Goal: Information Seeking & Learning: Learn about a topic

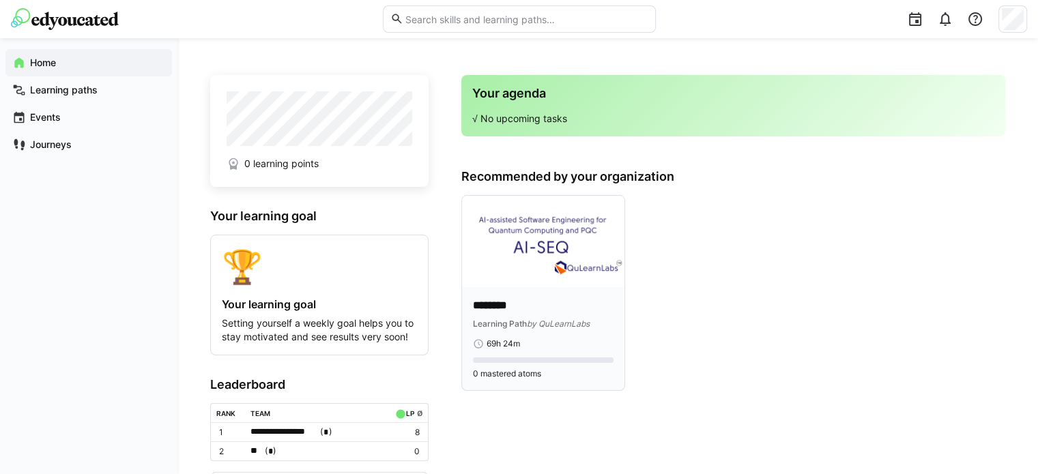
click at [543, 278] on img at bounding box center [543, 241] width 162 height 91
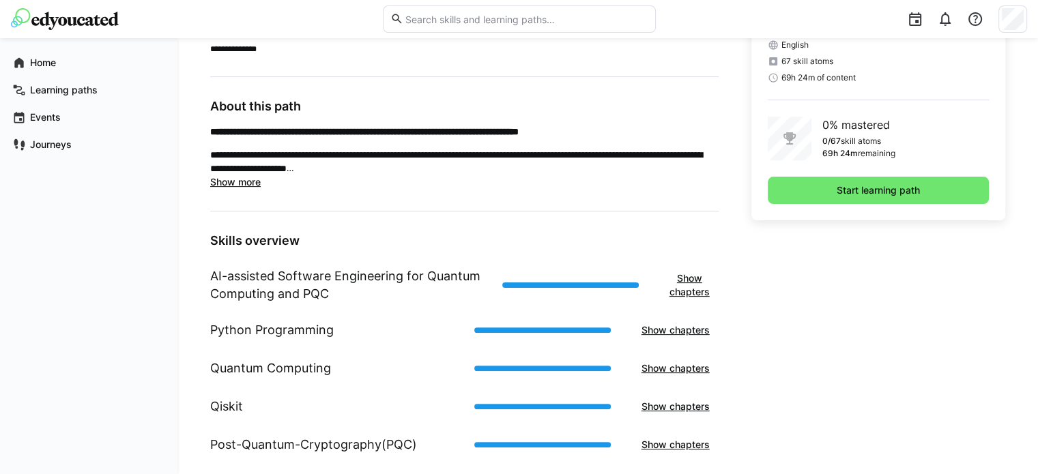
scroll to position [374, 0]
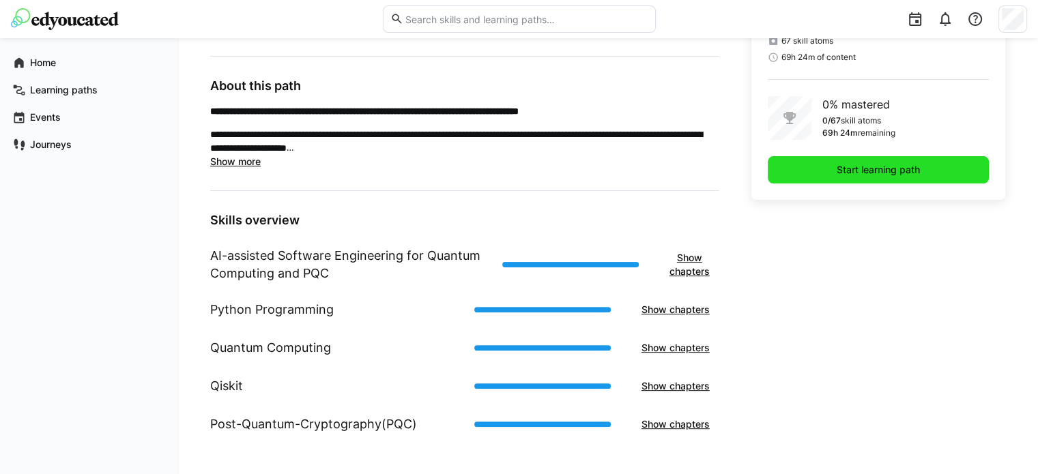
click at [898, 174] on span "Start learning path" at bounding box center [878, 170] width 87 height 14
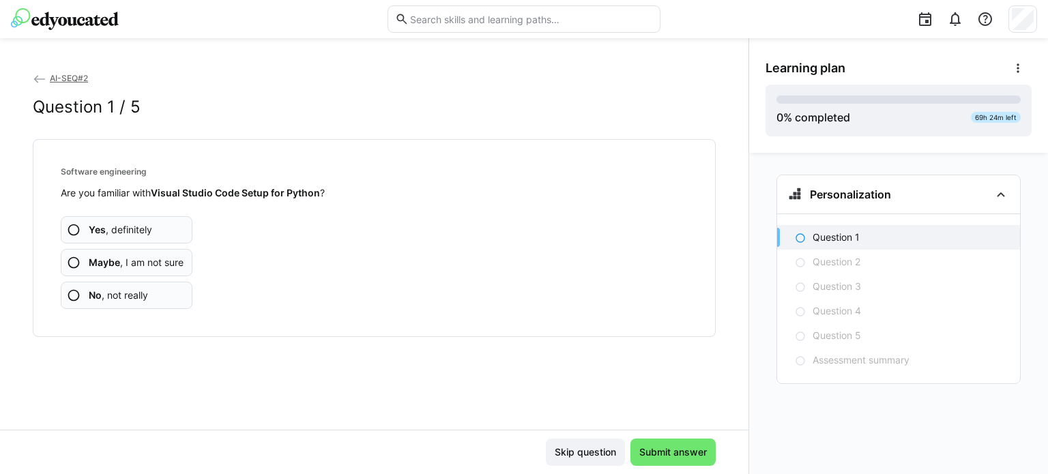
click at [139, 223] on span "Yes , definitely" at bounding box center [120, 230] width 63 height 14
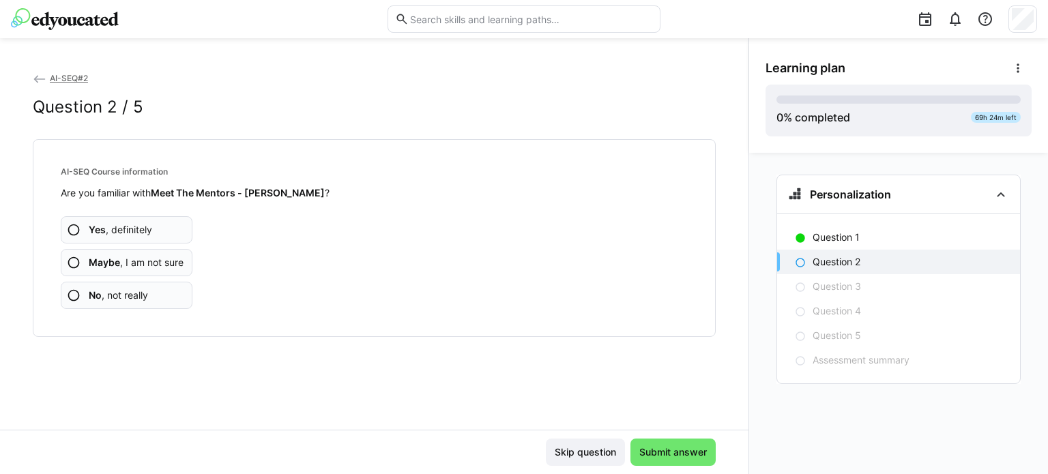
click at [143, 263] on span "Maybe , I am not sure" at bounding box center [136, 263] width 95 height 14
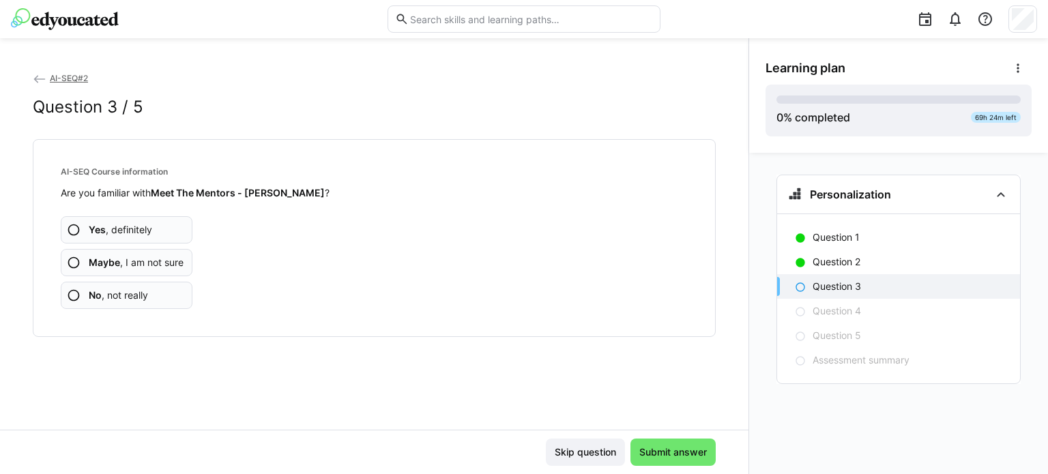
click at [155, 257] on span "Maybe , I am not sure" at bounding box center [136, 263] width 95 height 14
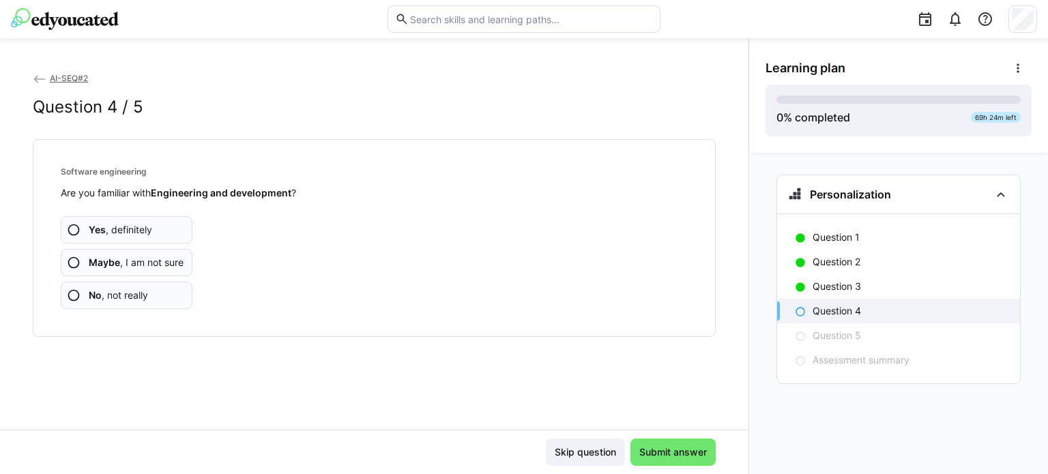
click at [134, 225] on span "Yes , definitely" at bounding box center [120, 230] width 63 height 14
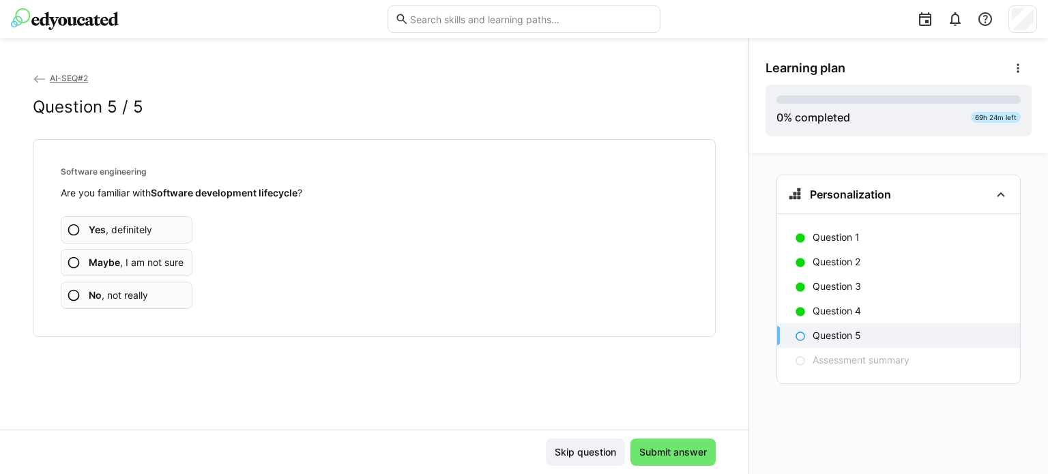
click at [133, 231] on span "Yes , definitely" at bounding box center [120, 230] width 63 height 14
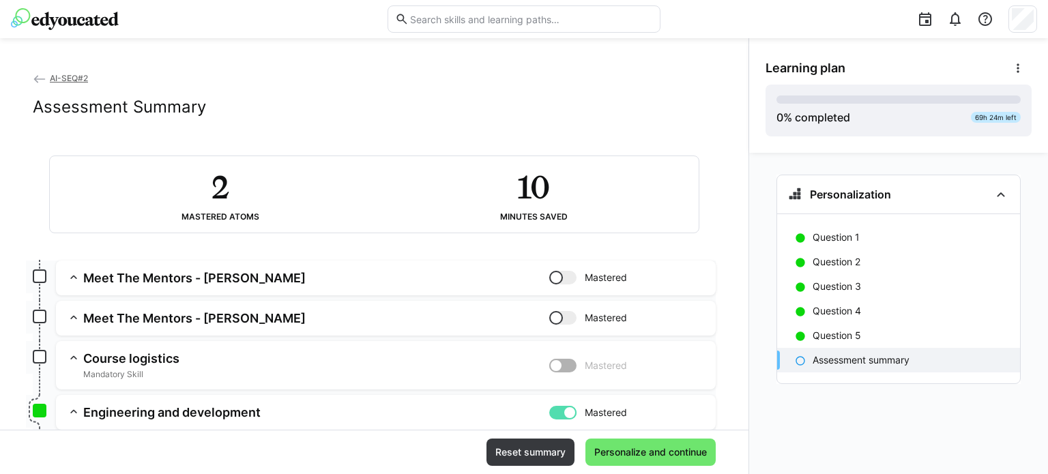
scroll to position [136, 0]
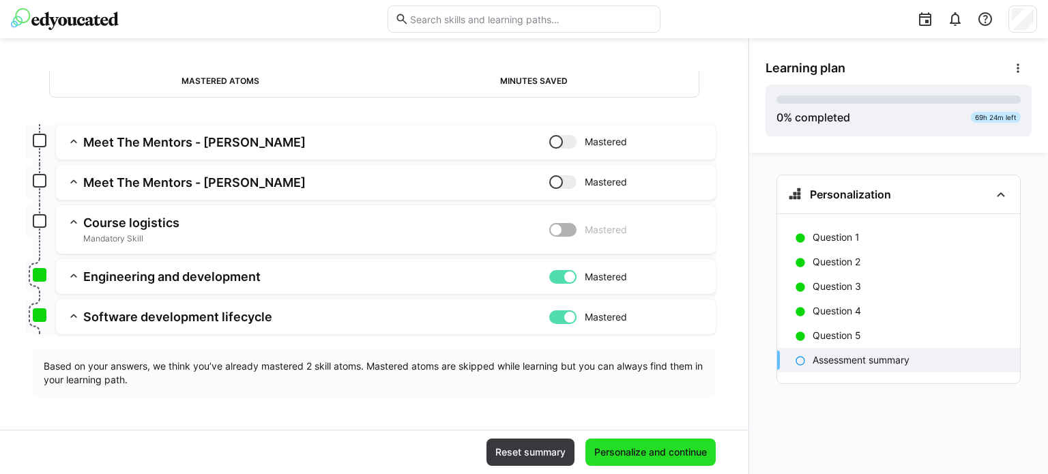
click at [660, 439] on span "Personalize and continue" at bounding box center [650, 452] width 130 height 27
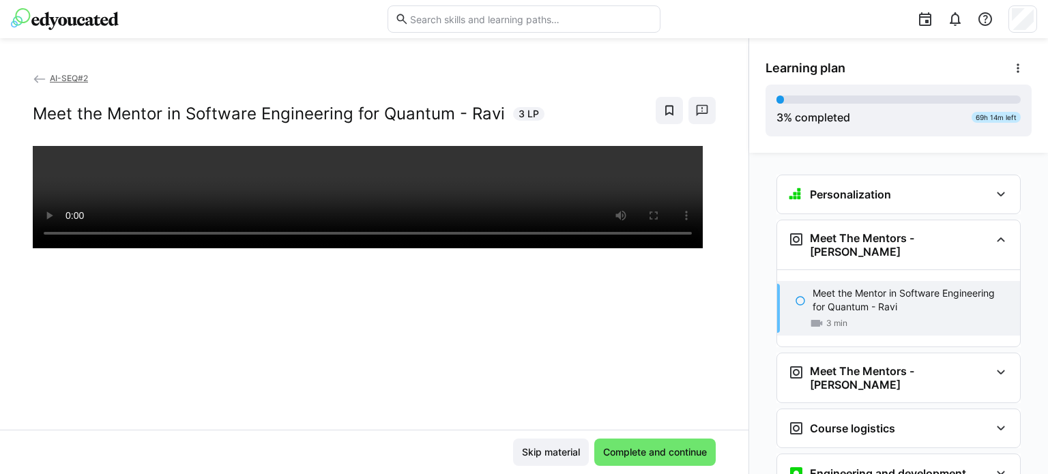
scroll to position [66, 0]
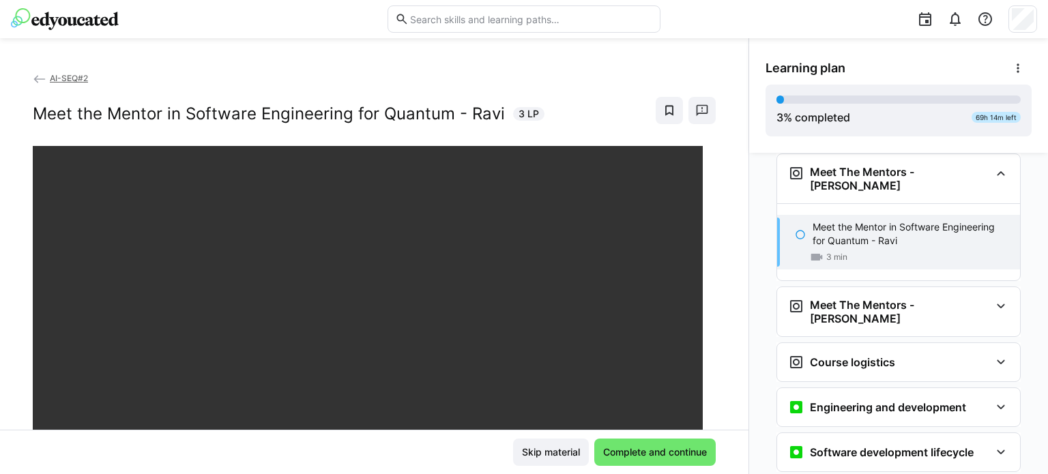
click at [1047, 410] on div "Personalization Question 1 Question 2 Question 3 Question 4 Question 5 Assessme…" at bounding box center [898, 313] width 299 height 321
